Goal: Information Seeking & Learning: Learn about a topic

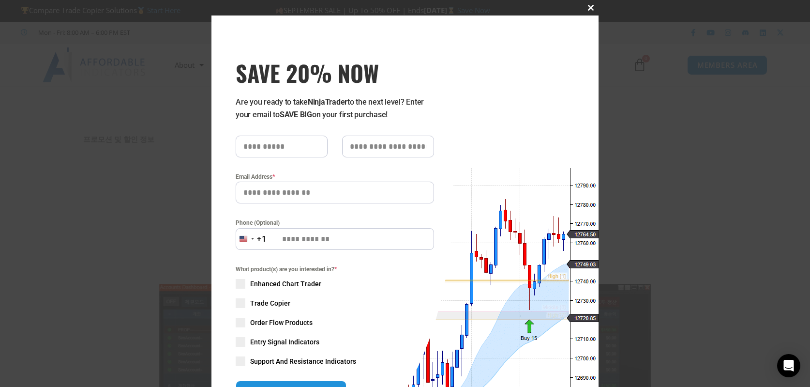
click at [585, 8] on span "SAVE 20% NOW popup" at bounding box center [590, 8] width 15 height 6
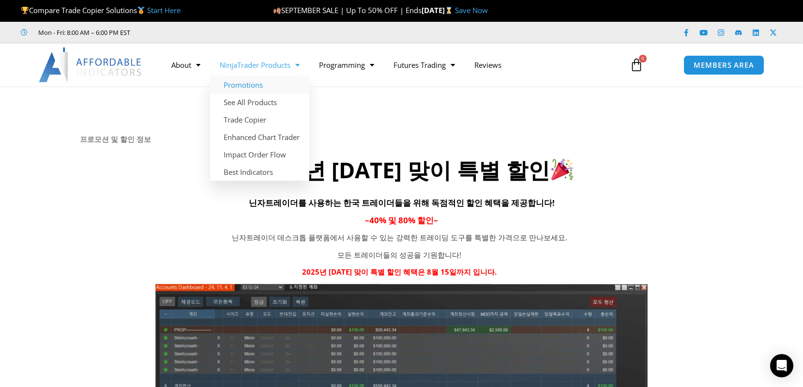
click at [251, 85] on link "Promotions" at bounding box center [259, 84] width 99 height 17
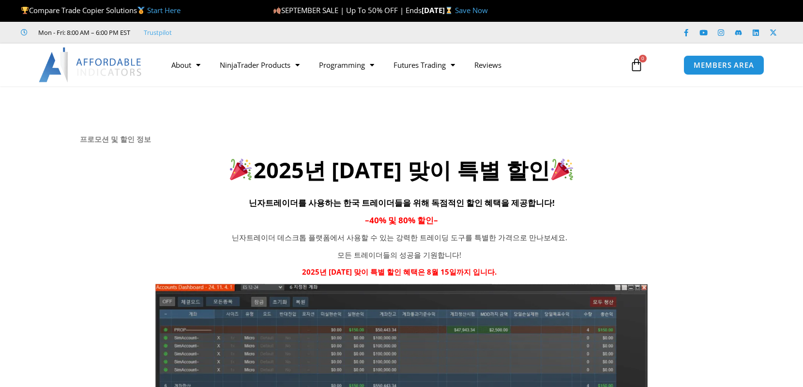
click at [99, 61] on img at bounding box center [91, 64] width 104 height 35
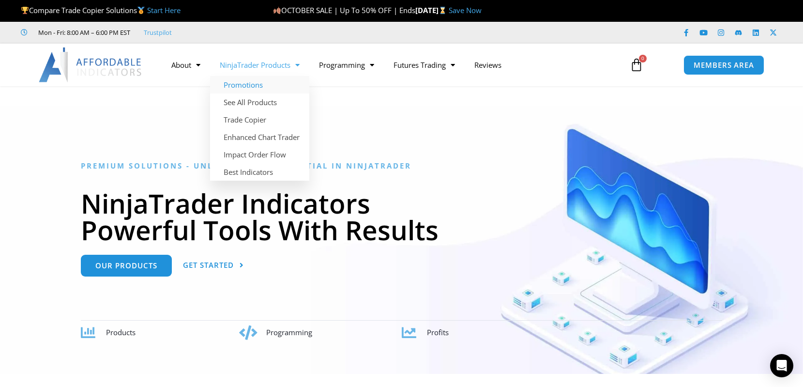
click at [255, 85] on link "Promotions" at bounding box center [259, 84] width 99 height 17
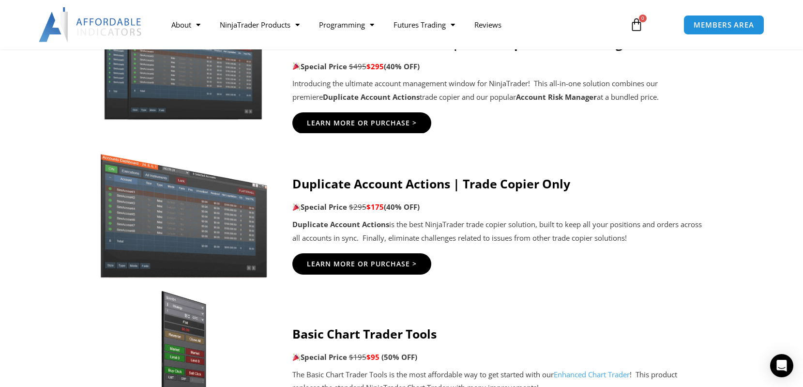
scroll to position [581, 0]
